Goal: Task Accomplishment & Management: Complete application form

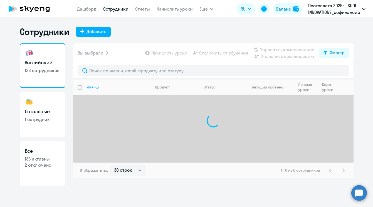
select select "30"
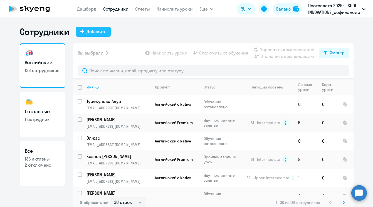
click at [98, 31] on div "Добавить" at bounding box center [97, 31] width 20 height 7
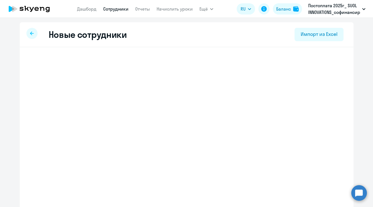
select select "english_adult_not_native_speaker"
select select "5"
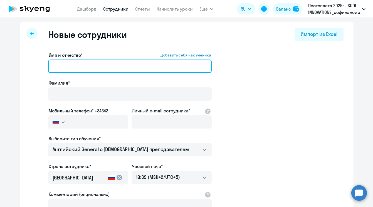
click at [127, 63] on input "Имя и отчество* Добавить себя как ученика" at bounding box center [130, 66] width 164 height 13
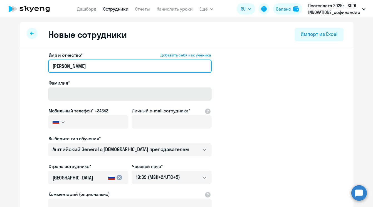
type input "[PERSON_NAME]"
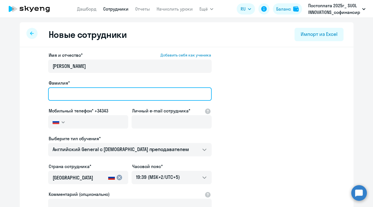
click at [90, 95] on input "Фамилия*" at bounding box center [130, 93] width 164 height 13
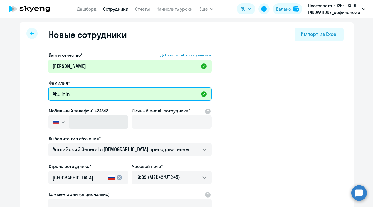
type input "Akulinin"
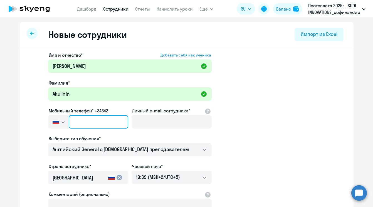
click at [105, 120] on input "text" at bounding box center [98, 121] width 59 height 13
paste input "[PHONE_NUMBER]"
type input "[PHONE_NUMBER]"
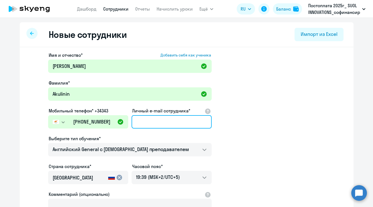
click at [164, 122] on input "Личный e-mail сотрудника*" at bounding box center [172, 121] width 80 height 13
paste input "[PERSON_NAME][EMAIL_ADDRESS][DOMAIN_NAME]"
type input "[PERSON_NAME][EMAIL_ADDRESS][DOMAIN_NAME]"
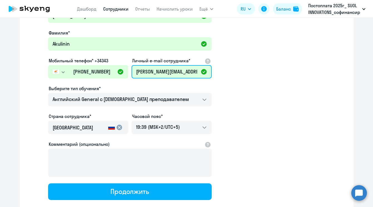
scroll to position [74, 0]
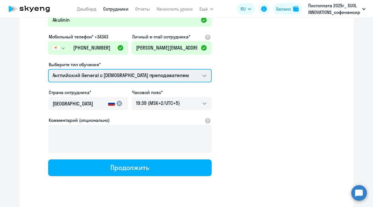
click at [143, 79] on select "Self-Study COMMON.SERVICE_TITLE.LONG.[DEMOGRAPHIC_DATA] COMMON.SERVICE_TITLE.LO…" at bounding box center [130, 75] width 164 height 13
select select "english_adult_not_native_speaker_premium"
click at [48, 69] on select "Self-Study COMMON.SERVICE_TITLE.LONG.[DEMOGRAPHIC_DATA] COMMON.SERVICE_TITLE.LO…" at bounding box center [130, 75] width 164 height 13
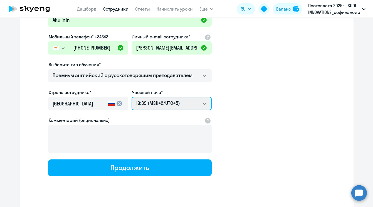
click at [163, 104] on select "03:39 (MSK-14/UTC-11) 04:39 (MSK-13/UTC-10) 05:39 (MSK-12/UTC-9) 06:39 (MSK-11/…" at bounding box center [172, 103] width 80 height 13
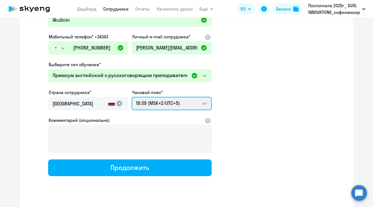
select select "3"
click at [132, 97] on select "03:39 (MSK-14/UTC-11) 04:39 (MSK-13/UTC-10) 05:39 (MSK-12/UTC-9) 06:39 (MSK-11/…" at bounding box center [172, 103] width 80 height 13
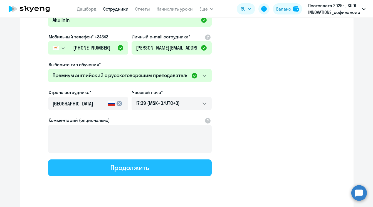
click at [128, 169] on div "Продолжить" at bounding box center [129, 167] width 39 height 9
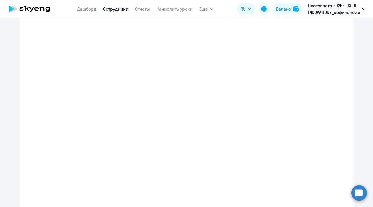
select select "english_adult_not_native_speaker_premium"
select select "3"
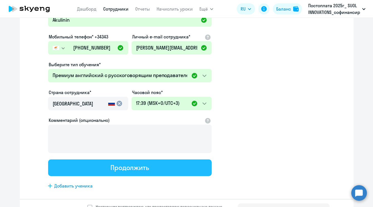
scroll to position [0, 0]
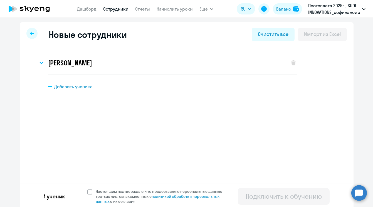
click at [90, 191] on span at bounding box center [89, 191] width 5 height 5
click at [87, 189] on input "Настоящим подтверждаю, что предоставляю персональные данные третьих лиц, ознако…" at bounding box center [87, 189] width 0 height 0
checkbox input "true"
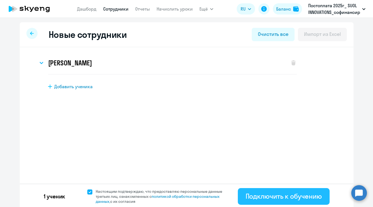
click at [268, 189] on button "Подключить к обучению" at bounding box center [284, 196] width 92 height 17
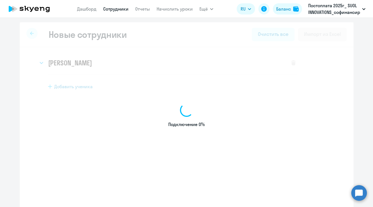
select select "english_adult_not_native_speaker"
select select "5"
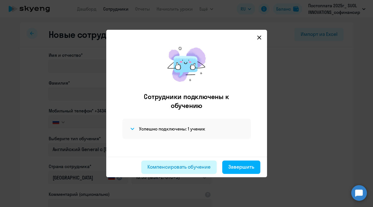
click at [183, 165] on div "Компенсировать обучение" at bounding box center [178, 166] width 63 height 7
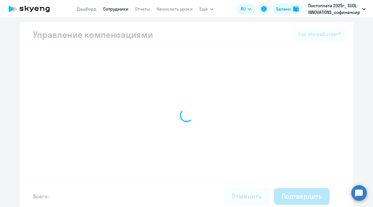
select select "MONTHLY"
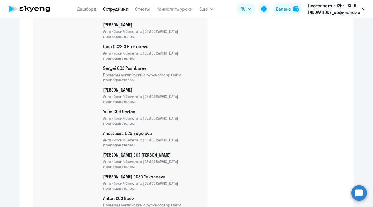
scroll to position [3062, 0]
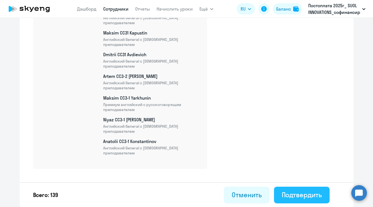
click at [292, 196] on div "Подтвердить" at bounding box center [302, 194] width 40 height 9
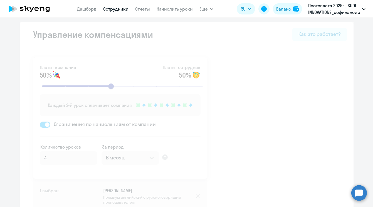
select select "30"
